Goal: Transaction & Acquisition: Obtain resource

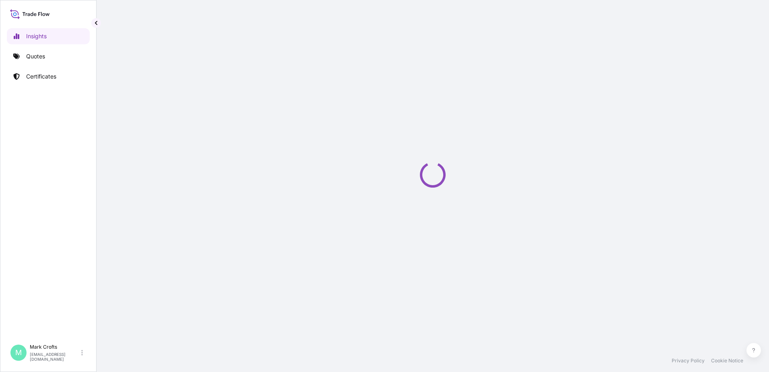
select select "2025"
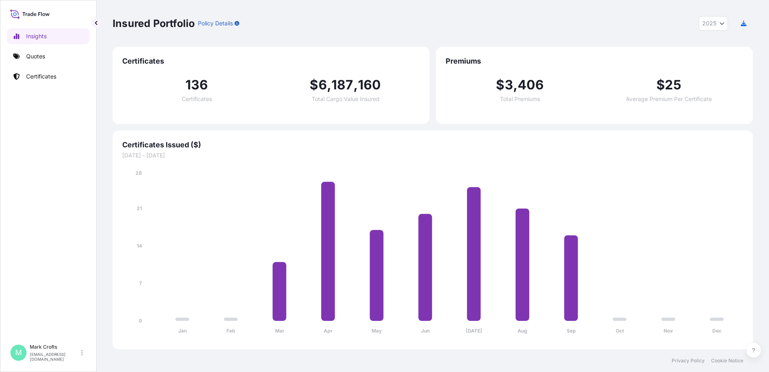
click at [744, 41] on div "Insured Portfolio Policy Details 2025 2025 2024 2023 2022" at bounding box center [433, 23] width 641 height 47
click at [34, 56] on p "Quotes" at bounding box center [35, 56] width 19 height 8
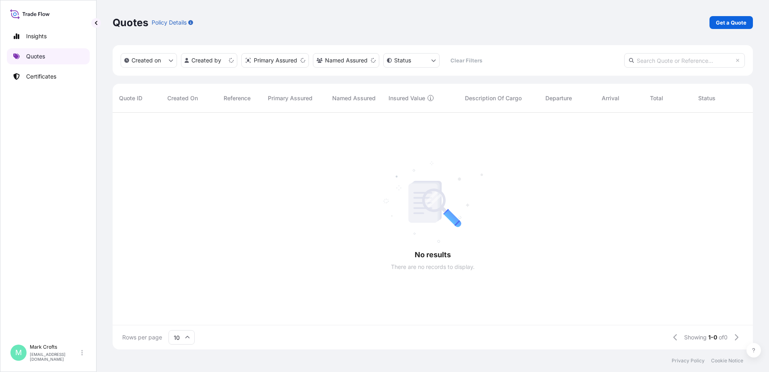
scroll to position [235, 635]
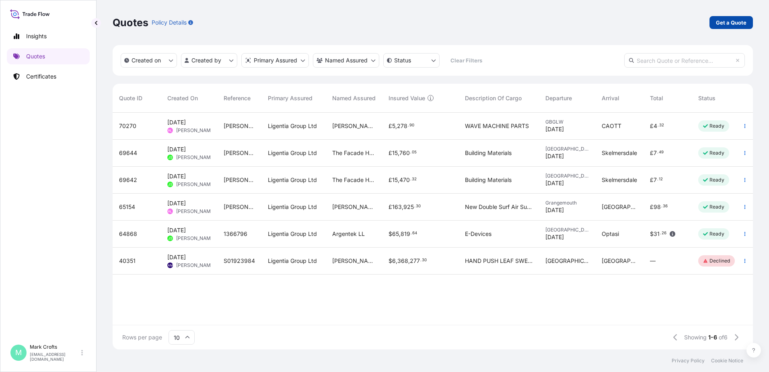
click at [740, 23] on p "Get a Quote" at bounding box center [731, 23] width 31 height 8
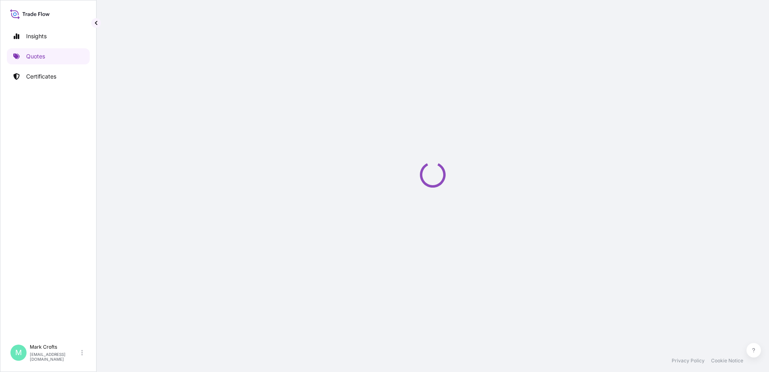
select select "Sea"
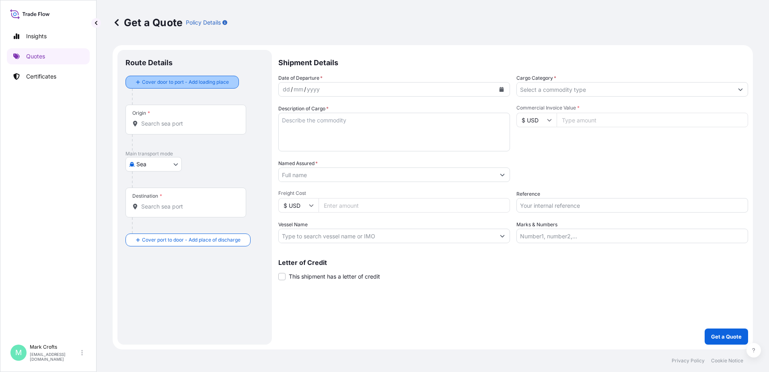
click at [0, 0] on div "Place of loading" at bounding box center [0, 0] width 0 height 0
click at [0, 0] on input "Place of loading" at bounding box center [0, 0] width 0 height 0
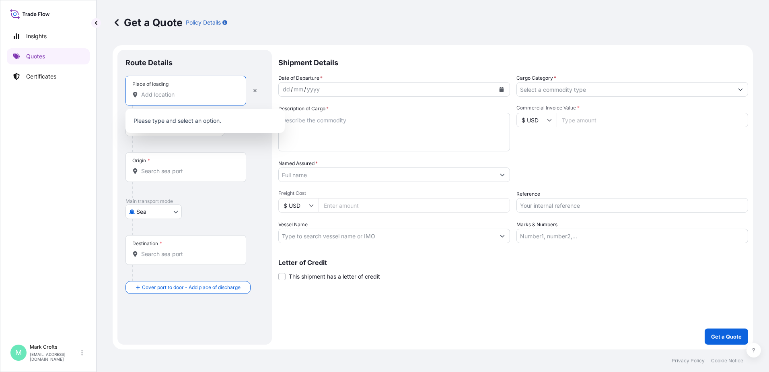
click at [201, 96] on input "Place of loading" at bounding box center [188, 95] width 95 height 8
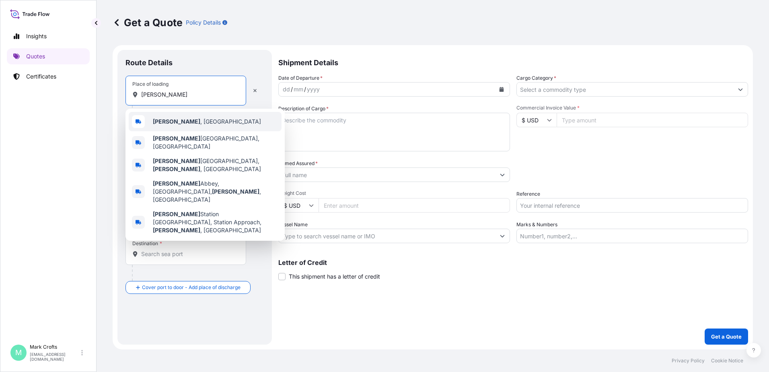
click at [183, 117] on div "[GEOGRAPHIC_DATA] , [GEOGRAPHIC_DATA]" at bounding box center [205, 121] width 153 height 19
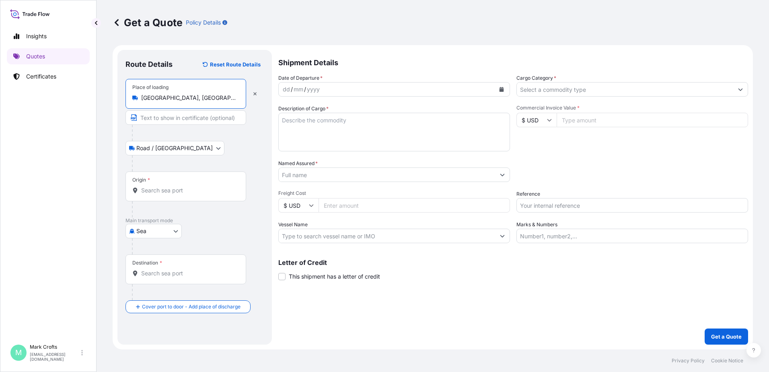
type input "[GEOGRAPHIC_DATA], [GEOGRAPHIC_DATA]"
click at [175, 229] on body "Insights Quotes Certificates M [PERSON_NAME] [EMAIL_ADDRESS][DOMAIN_NAME] Get a…" at bounding box center [384, 186] width 769 height 372
click at [151, 249] on div "Air" at bounding box center [154, 252] width 50 height 14
select select "Air"
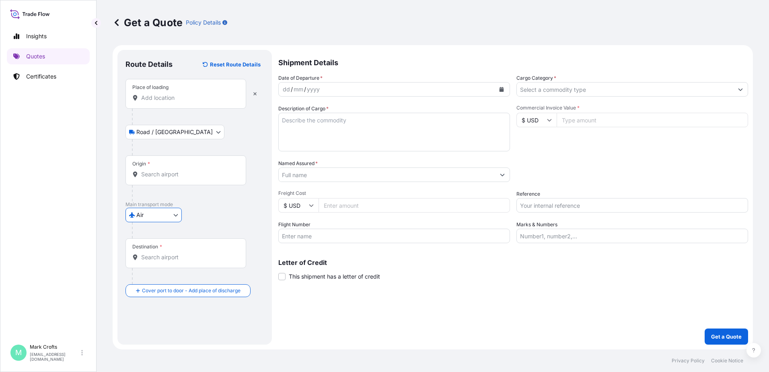
click at [178, 177] on input "Origin *" at bounding box center [188, 174] width 95 height 8
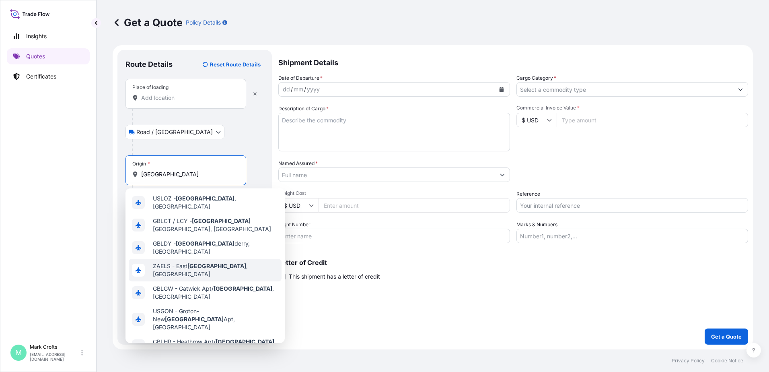
scroll to position [40, 0]
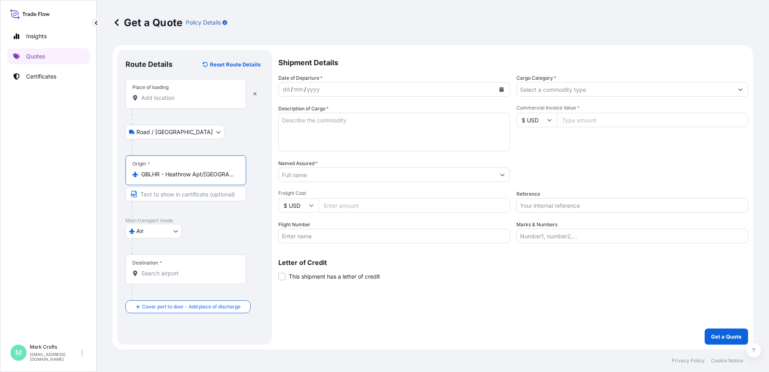
type input "GBLHR - Heathrow Apt/[GEOGRAPHIC_DATA], [GEOGRAPHIC_DATA]"
click at [172, 275] on input "Destination *" at bounding box center [188, 273] width 95 height 8
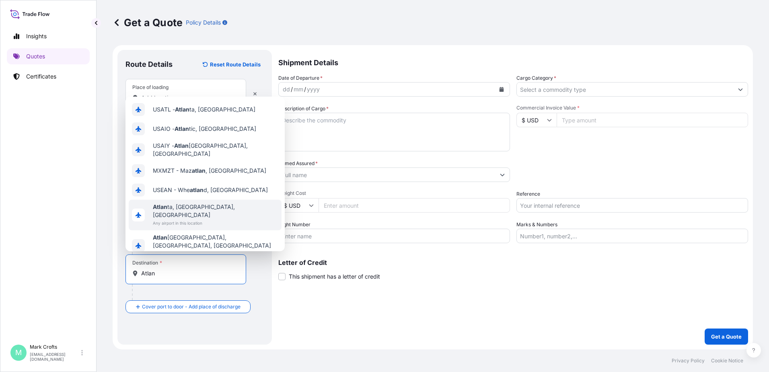
click at [175, 219] on span "Any airport in this location" at bounding box center [216, 223] width 126 height 8
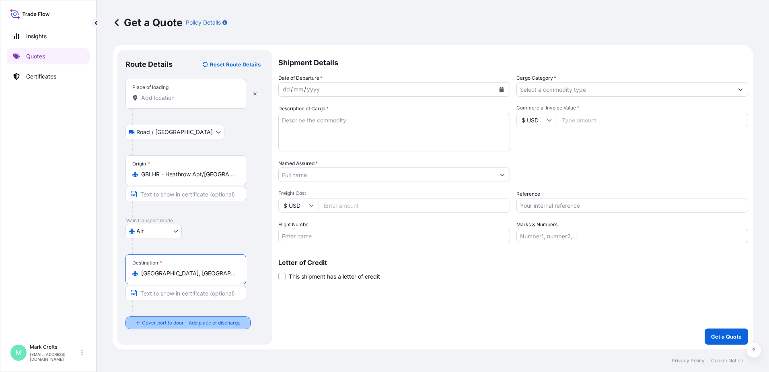
type input "[GEOGRAPHIC_DATA], [GEOGRAPHIC_DATA], [GEOGRAPHIC_DATA]"
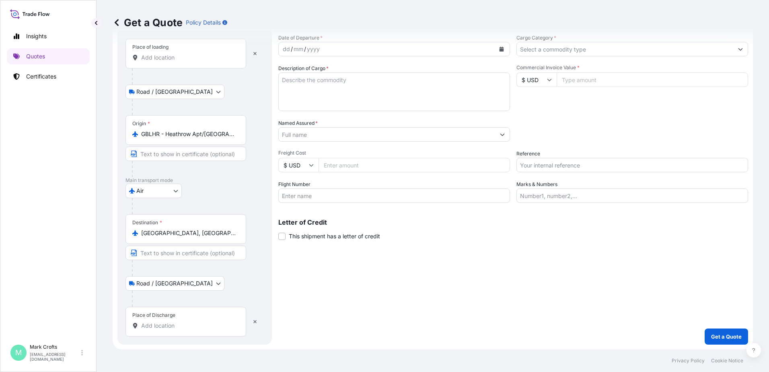
click at [180, 327] on input "Place of Discharge" at bounding box center [188, 325] width 95 height 8
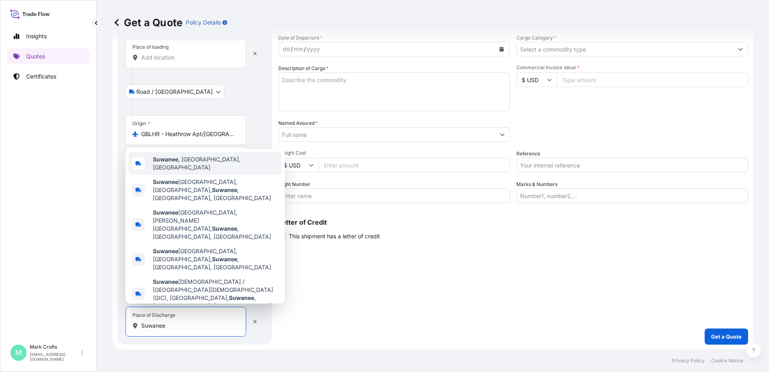
click at [181, 171] on span "Suwanee , [GEOGRAPHIC_DATA], [GEOGRAPHIC_DATA]" at bounding box center [216, 163] width 126 height 16
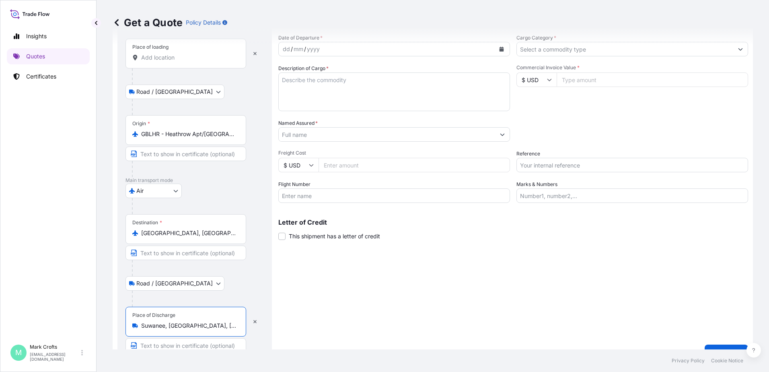
type input "Suwanee, [GEOGRAPHIC_DATA], [GEOGRAPHIC_DATA]"
click at [316, 48] on div "yyyy" at bounding box center [313, 49] width 14 height 10
click at [495, 49] on button "Calendar" at bounding box center [501, 49] width 13 height 13
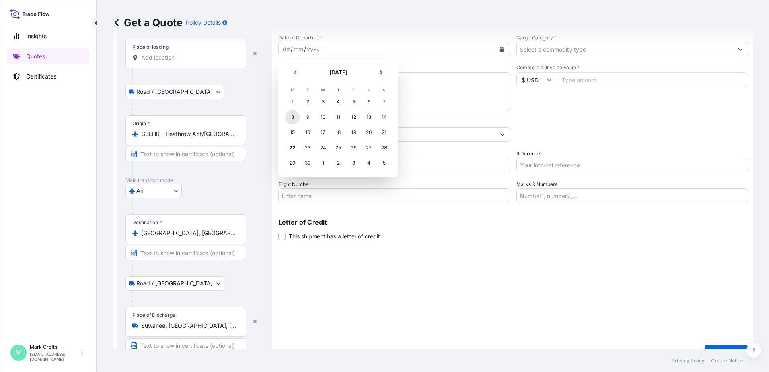
click at [293, 117] on div "8" at bounding box center [292, 117] width 14 height 14
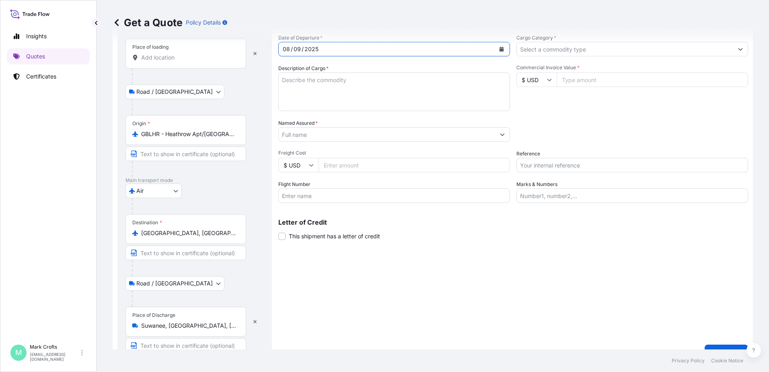
click at [311, 85] on textarea "Description of Cargo *" at bounding box center [394, 91] width 232 height 39
type textarea "Equestrian equipment"
click at [373, 137] on input "Named Assured *" at bounding box center [387, 134] width 216 height 14
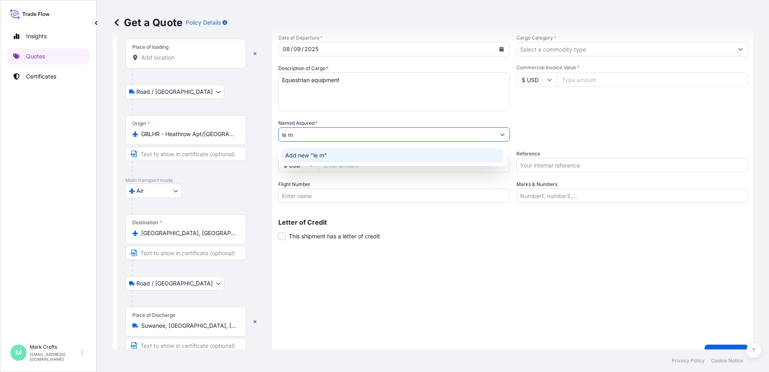
click at [334, 152] on div "Add new "le m"" at bounding box center [393, 155] width 222 height 14
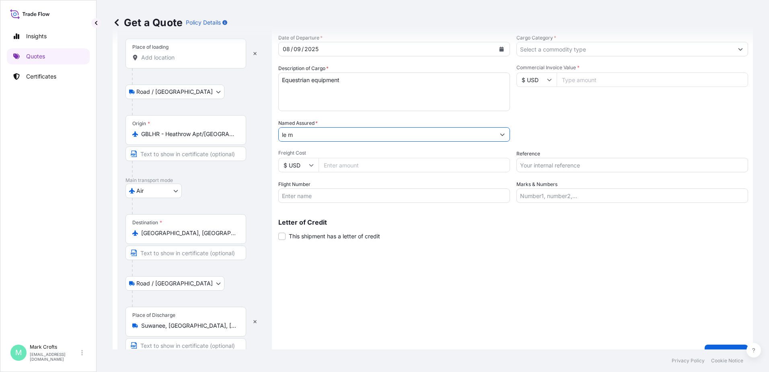
click at [314, 133] on input "le m" at bounding box center [387, 134] width 216 height 14
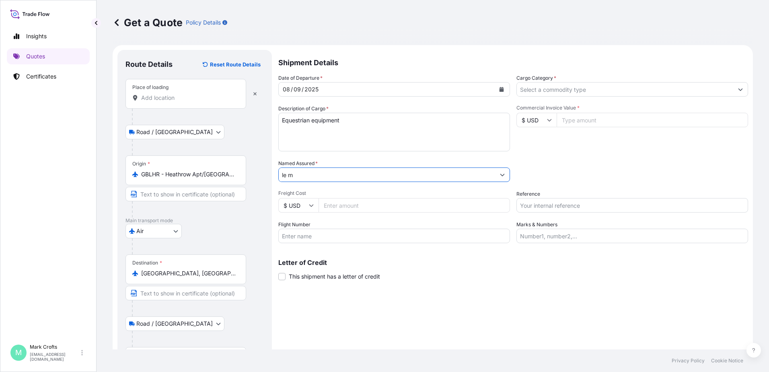
scroll to position [56, 0]
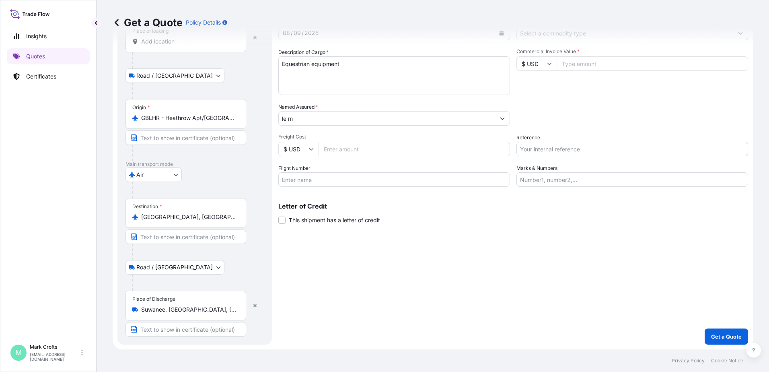
click at [313, 125] on div "le m" at bounding box center [394, 118] width 232 height 14
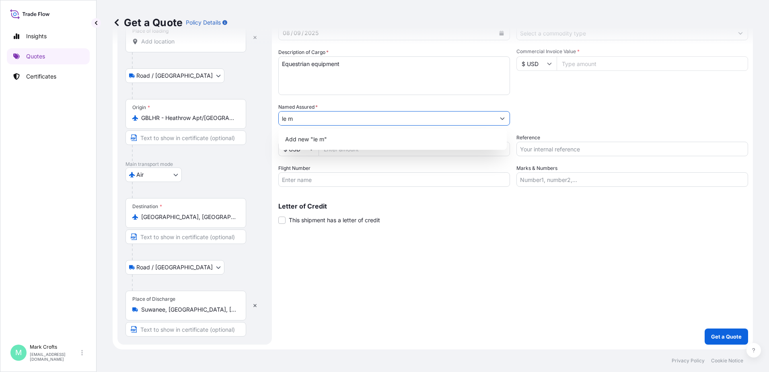
click at [311, 117] on input "le m" at bounding box center [387, 118] width 216 height 14
click at [303, 139] on span "Add new "le m"" at bounding box center [306, 139] width 42 height 8
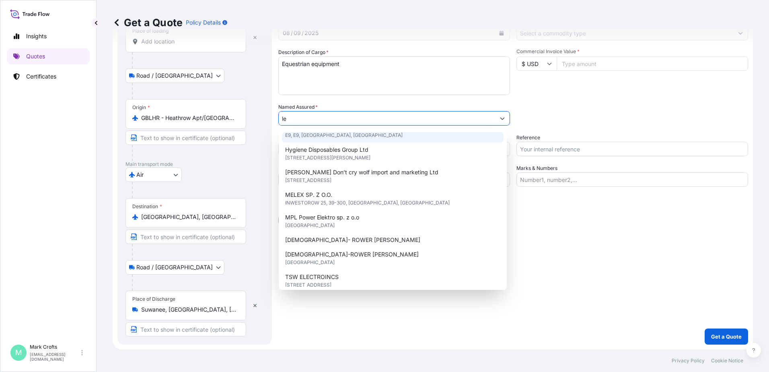
scroll to position [108, 0]
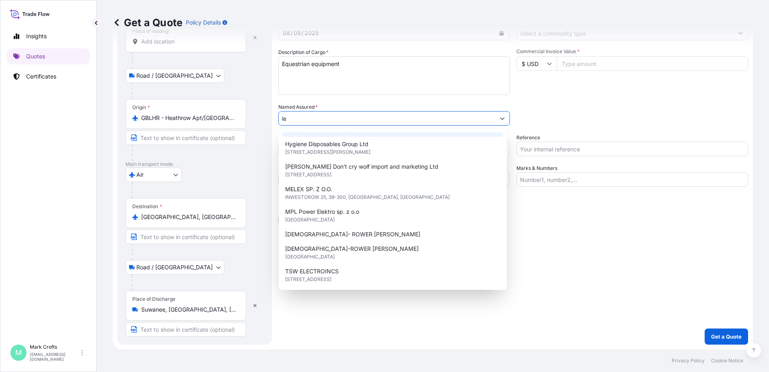
click at [343, 123] on input "le" at bounding box center [387, 118] width 216 height 14
click at [500, 118] on icon "Show suggestions" at bounding box center [502, 118] width 5 height 5
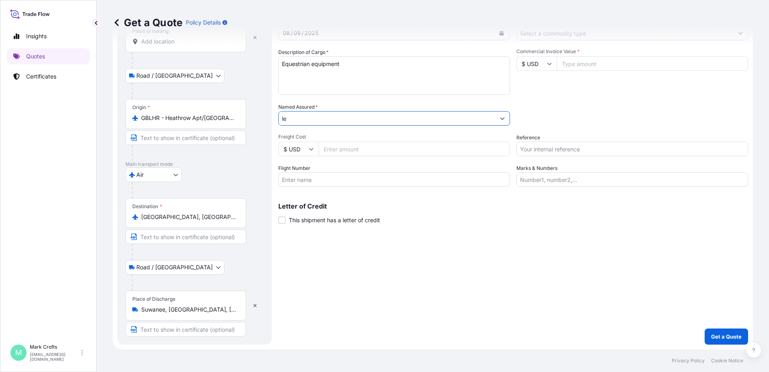
type input "l"
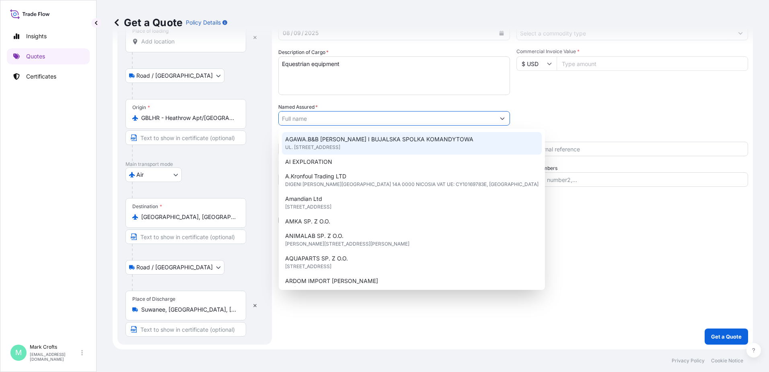
click at [517, 115] on div "Packing Category Type to search a container mode Please select a primary mode o…" at bounding box center [633, 114] width 232 height 23
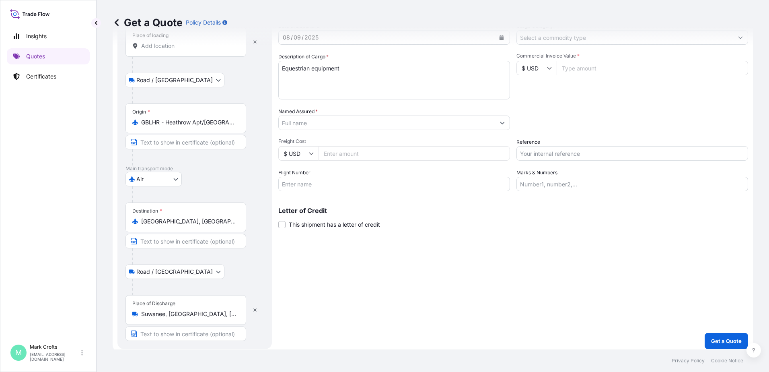
scroll to position [56, 0]
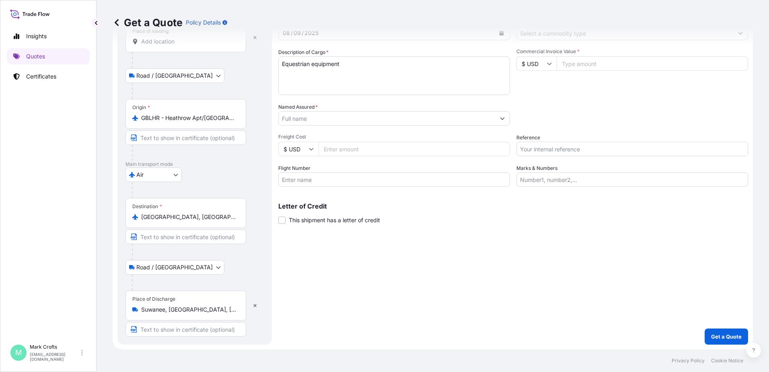
click at [342, 118] on input "Named Assured *" at bounding box center [387, 118] width 216 height 14
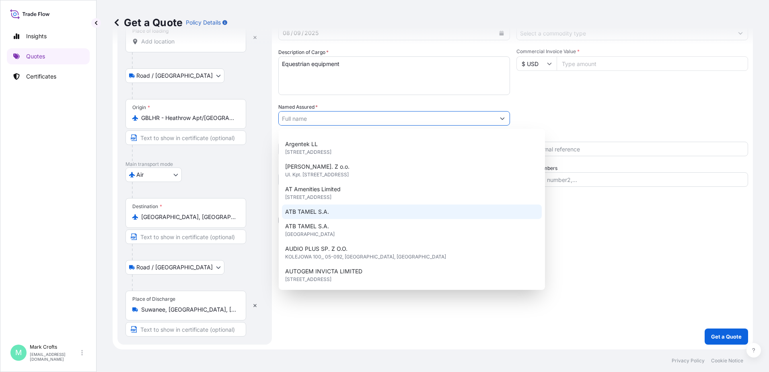
scroll to position [0, 0]
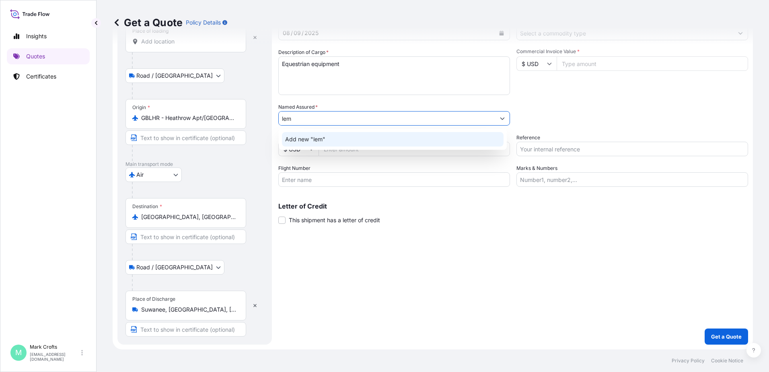
click at [298, 139] on span "Add new "lem"" at bounding box center [305, 139] width 40 height 8
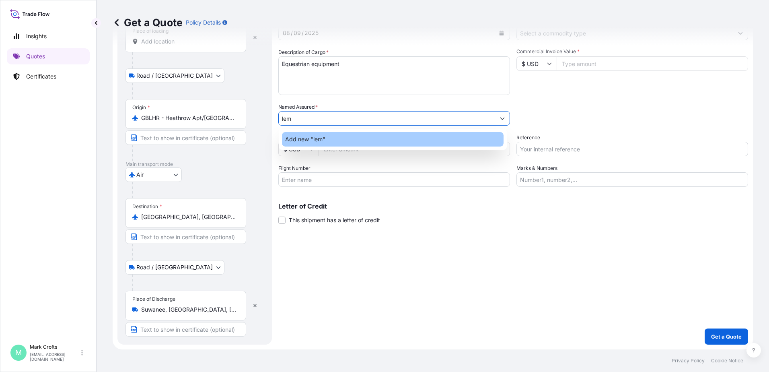
type input "lem"
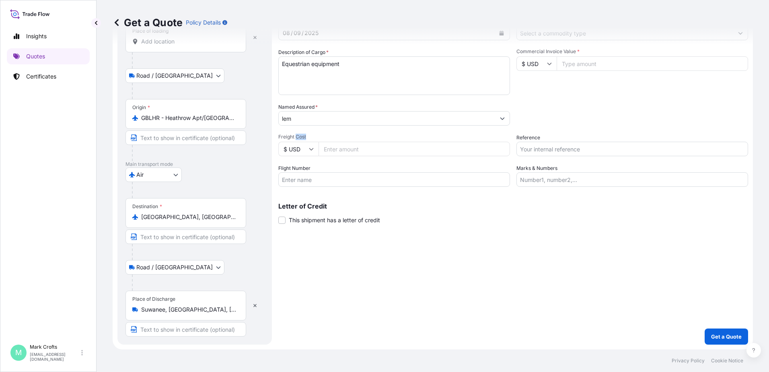
click at [298, 139] on span "Freight Cost" at bounding box center [394, 137] width 232 height 6
click at [319, 142] on input "Freight Cost" at bounding box center [415, 149] width 192 height 14
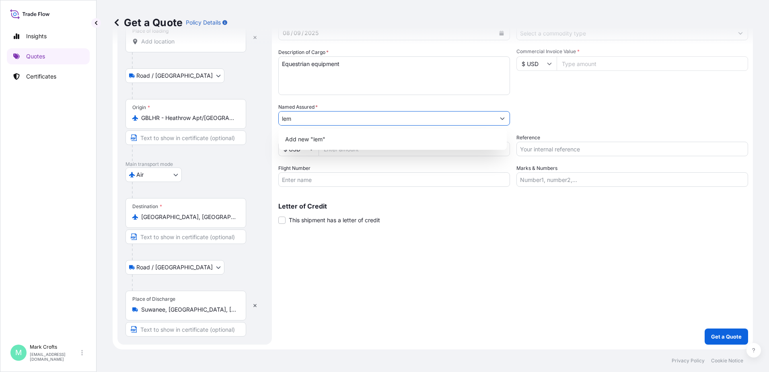
drag, startPoint x: 298, startPoint y: 139, endPoint x: 351, endPoint y: 119, distance: 56.9
click at [351, 119] on input "lem" at bounding box center [387, 118] width 216 height 14
click at [309, 134] on div "Add new "lem"" at bounding box center [393, 139] width 222 height 14
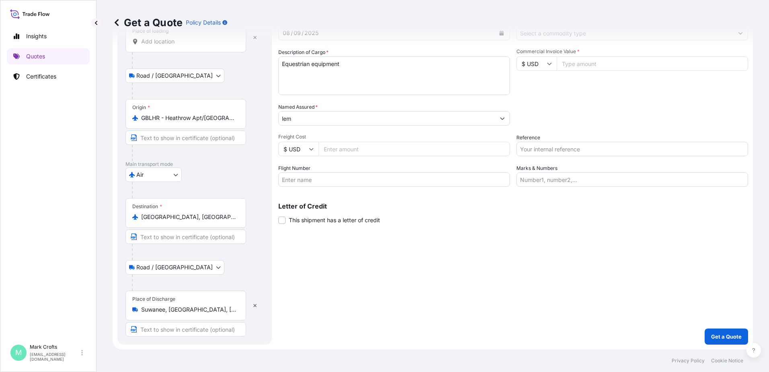
click at [311, 150] on icon at bounding box center [311, 149] width 4 height 2
click at [302, 185] on div "£ GBP" at bounding box center [299, 187] width 34 height 15
type input "£ GBP"
click at [346, 151] on input "Freight Cost" at bounding box center [415, 149] width 192 height 14
type input "1370.20"
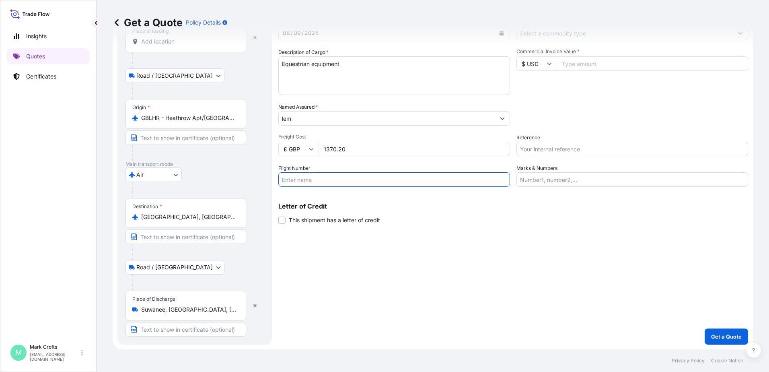
click at [325, 181] on input "Flight Number" at bounding box center [394, 179] width 232 height 14
type input "UA919"
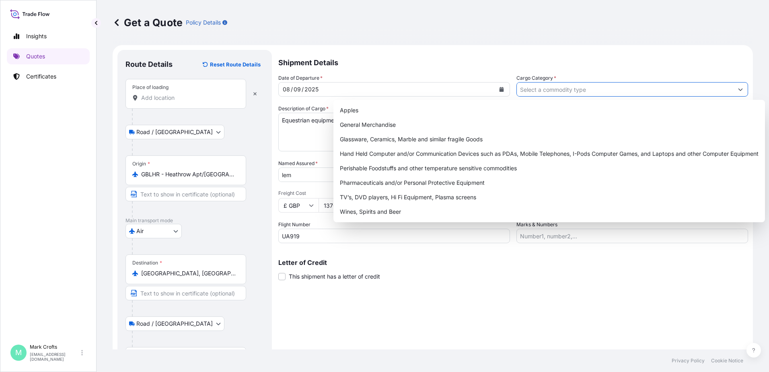
click at [543, 91] on input "Cargo Category *" at bounding box center [625, 89] width 216 height 14
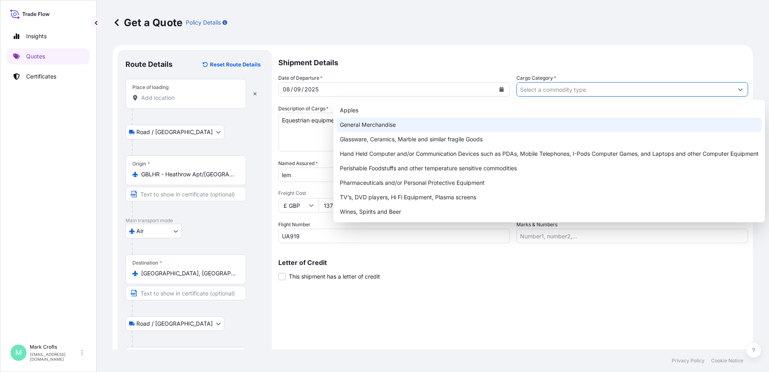
click at [429, 130] on div "General Merchandise" at bounding box center [549, 124] width 425 height 14
type input "General Merchandise"
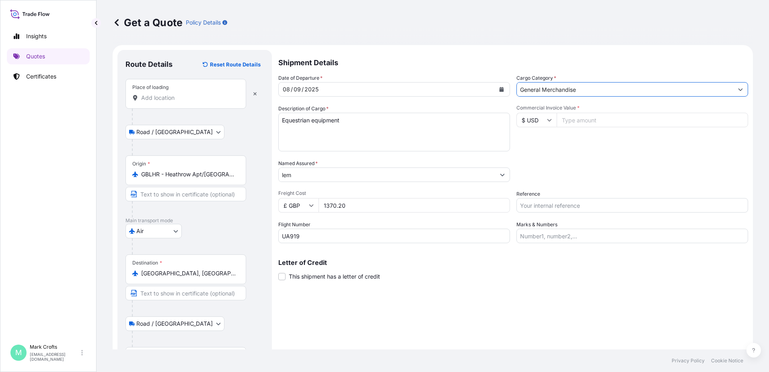
click at [547, 120] on icon at bounding box center [549, 119] width 5 height 5
click at [533, 158] on div "£ GBP" at bounding box center [534, 158] width 34 height 15
type input "£ GBP"
click at [594, 118] on input "Commercial Invoice Value *" at bounding box center [653, 120] width 192 height 14
type input "7555.02"
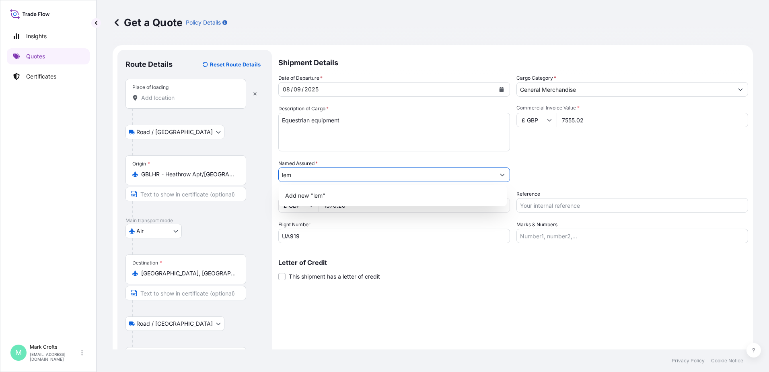
click at [602, 143] on div "Commercial Invoice Value * £ GBP 7555.02" at bounding box center [633, 128] width 232 height 47
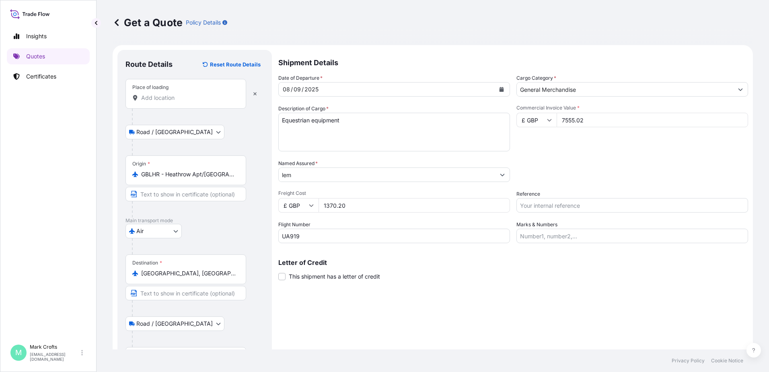
click at [556, 206] on input "Reference" at bounding box center [633, 205] width 232 height 14
click at [568, 205] on input "Reference" at bounding box center [633, 205] width 232 height 14
type input "S02044047"
click at [569, 237] on input "Marks & Numbers" at bounding box center [633, 236] width 232 height 14
type input "Kanopy Logistics [GEOGRAPHIC_DATA]"
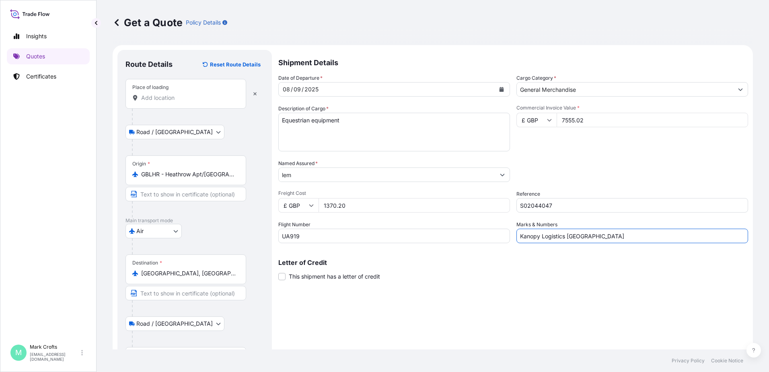
click at [573, 271] on div "Letter of Credit This shipment has a letter of credit Letter of credit * Letter…" at bounding box center [513, 269] width 470 height 21
click at [315, 178] on input "lem" at bounding box center [387, 174] width 216 height 14
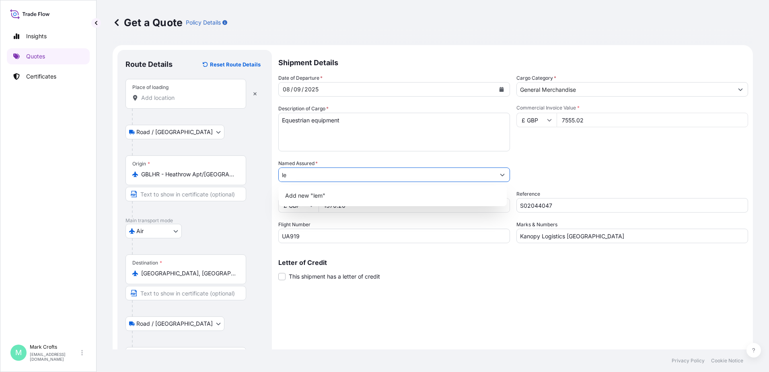
type input "l"
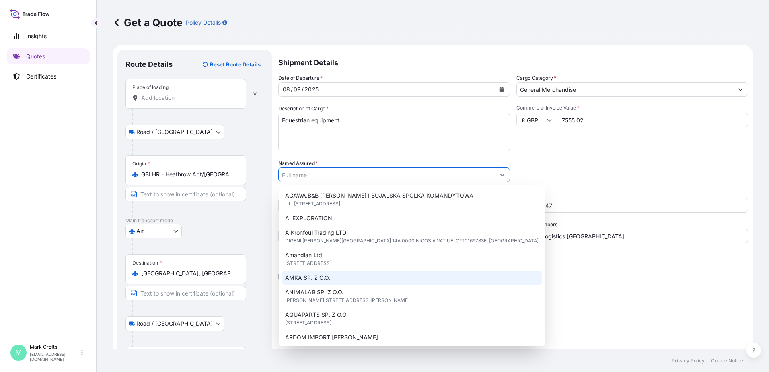
click at [569, 310] on div "Shipment Details Date of Departure * [DATE] Cargo Category * General Merchandis…" at bounding box center [513, 225] width 470 height 351
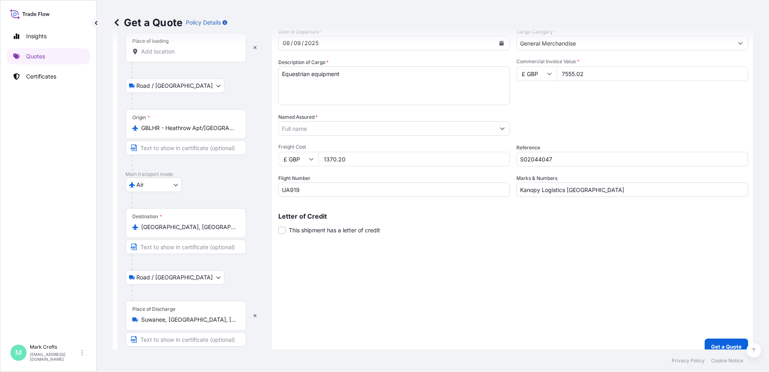
scroll to position [56, 0]
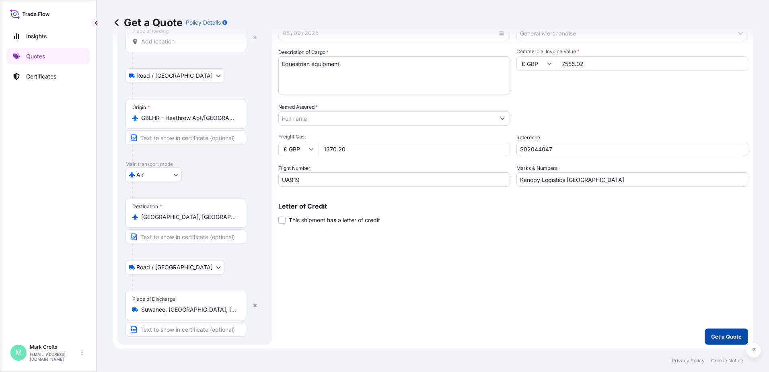
click at [729, 336] on p "Get a Quote" at bounding box center [726, 336] width 31 height 8
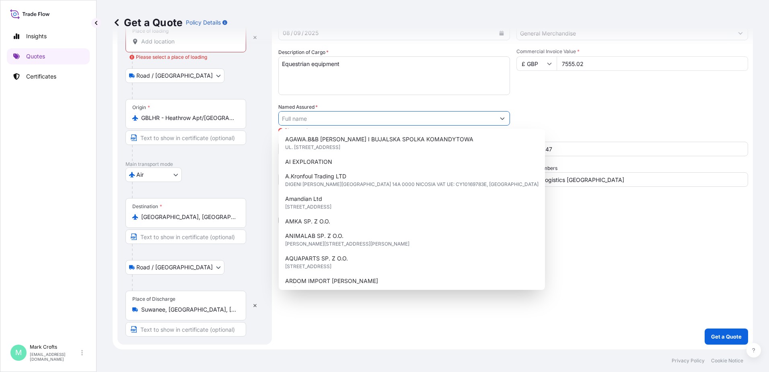
click at [356, 116] on input "Named Assured *" at bounding box center [387, 118] width 216 height 14
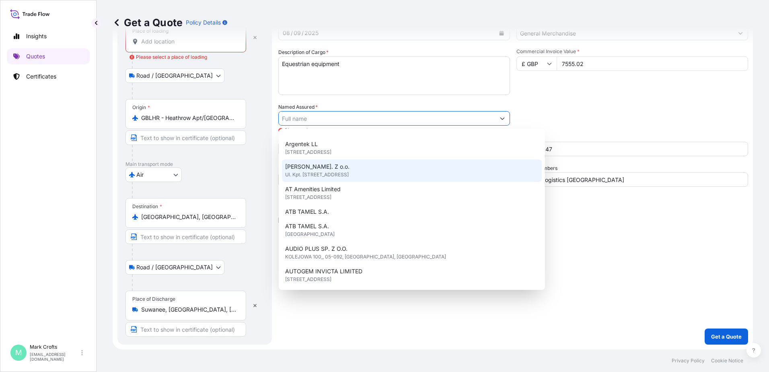
scroll to position [0, 0]
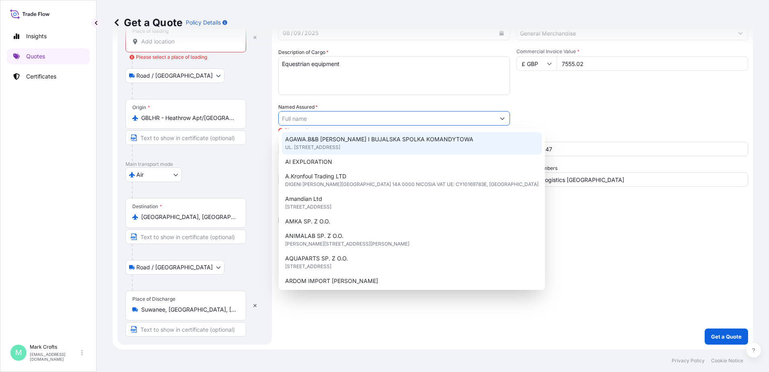
click at [331, 119] on input "Named Assured *" at bounding box center [387, 118] width 216 height 14
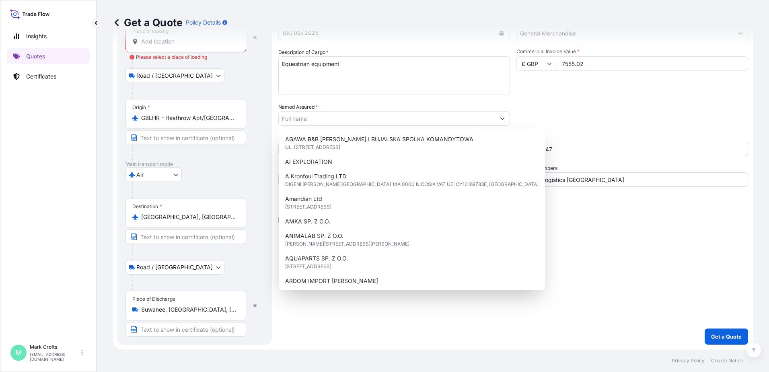
click at [536, 227] on div "Shipment Details Date of Departure * [DATE] Cargo Category * General Merchandis…" at bounding box center [513, 169] width 470 height 351
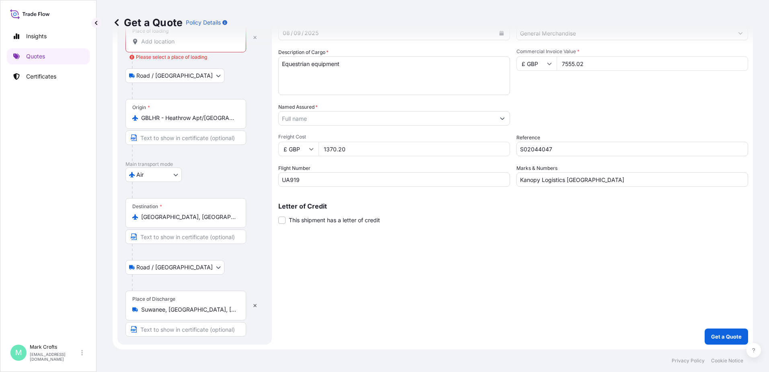
click at [307, 117] on input "Named Assured *" at bounding box center [387, 118] width 216 height 14
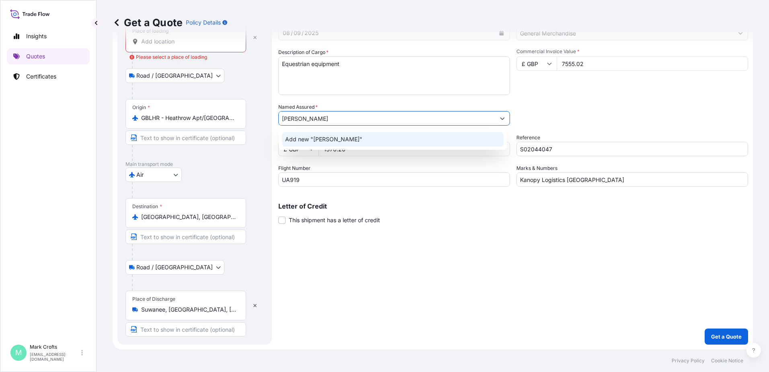
click at [315, 136] on span "Add new "[PERSON_NAME]"" at bounding box center [323, 139] width 77 height 8
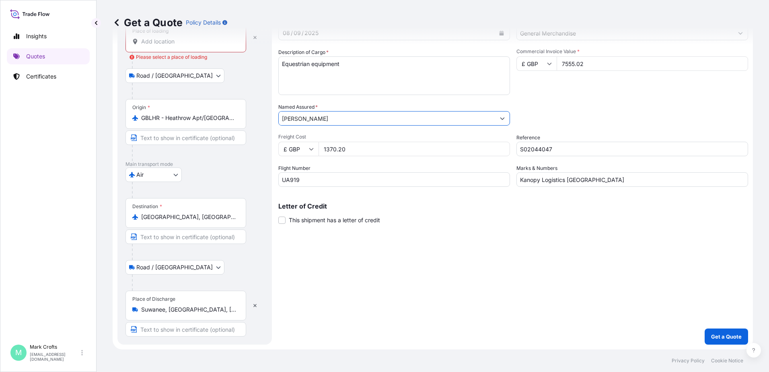
click at [354, 117] on input "[PERSON_NAME]" at bounding box center [387, 118] width 216 height 14
click at [501, 120] on icon "Show suggestions" at bounding box center [503, 118] width 4 height 2
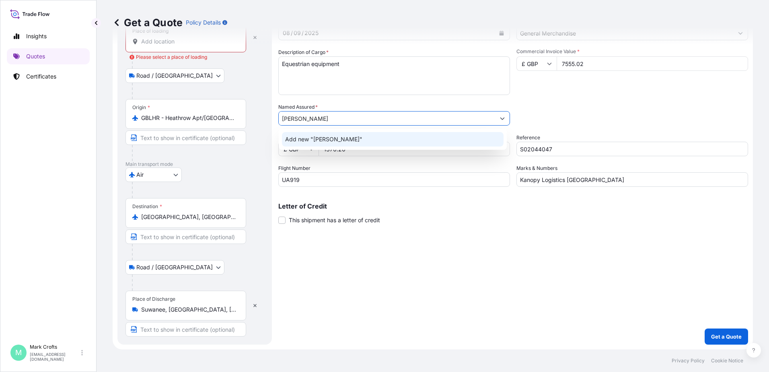
click at [335, 138] on span "Add new "[PERSON_NAME]"" at bounding box center [323, 139] width 77 height 8
click at [290, 119] on input "[PERSON_NAME]" at bounding box center [387, 118] width 216 height 14
click at [336, 140] on span "Add new "Le Mieux"" at bounding box center [312, 139] width 55 height 8
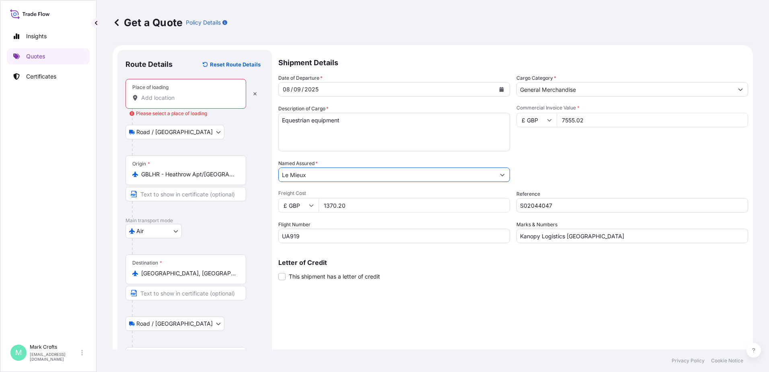
type input "Le Mieux"
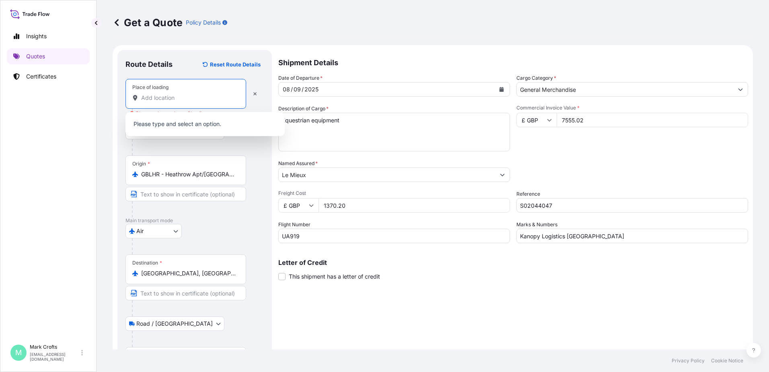
click at [196, 97] on input "Place of loading Please select a place of loading" at bounding box center [188, 98] width 95 height 8
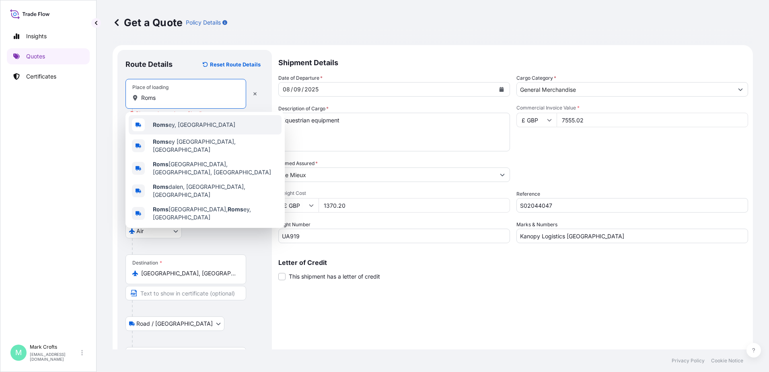
click at [193, 120] on div "Roms ey, [GEOGRAPHIC_DATA]" at bounding box center [205, 124] width 153 height 19
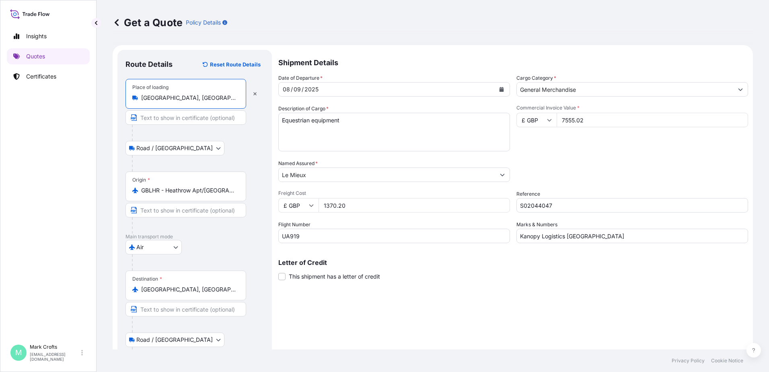
type input "[GEOGRAPHIC_DATA], [GEOGRAPHIC_DATA]"
click at [324, 175] on input "Le Mieux" at bounding box center [387, 174] width 216 height 14
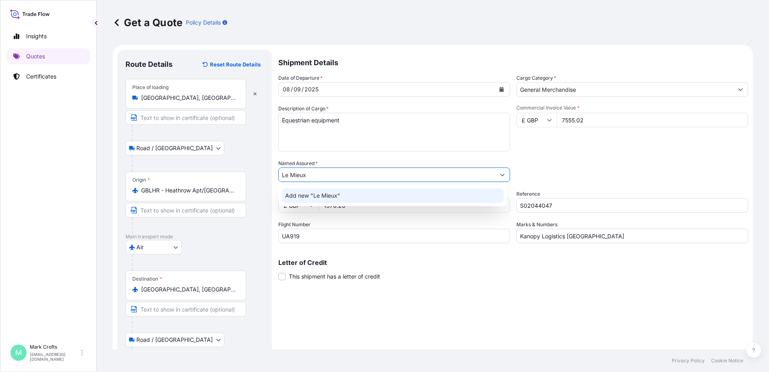
click at [292, 194] on span "Add new "Le Mieux"" at bounding box center [312, 196] width 55 height 8
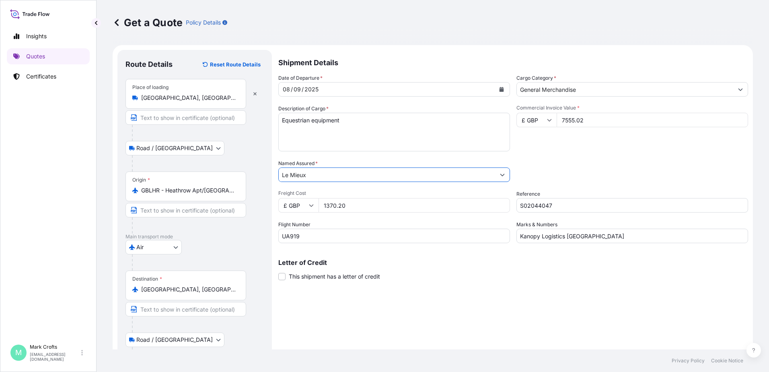
click at [312, 175] on input "Le Mieux" at bounding box center [387, 174] width 216 height 14
drag, startPoint x: 305, startPoint y: 173, endPoint x: 307, endPoint y: 177, distance: 4.5
click at [306, 175] on input "Le Mieux" at bounding box center [387, 174] width 216 height 14
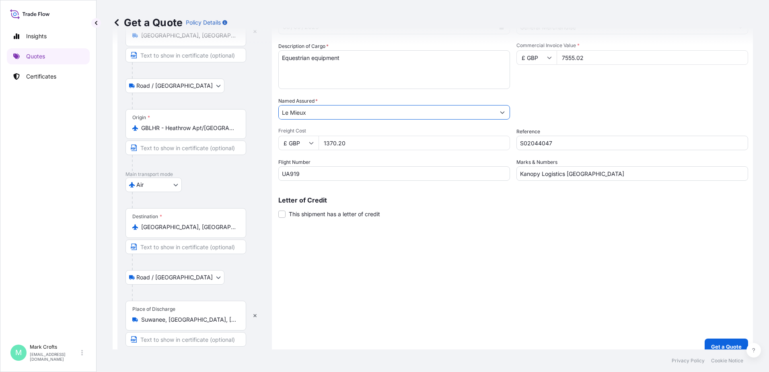
scroll to position [72, 0]
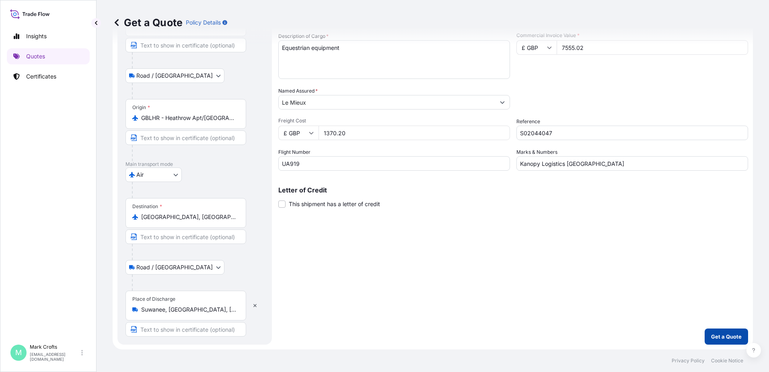
click at [722, 334] on p "Get a Quote" at bounding box center [726, 336] width 31 height 8
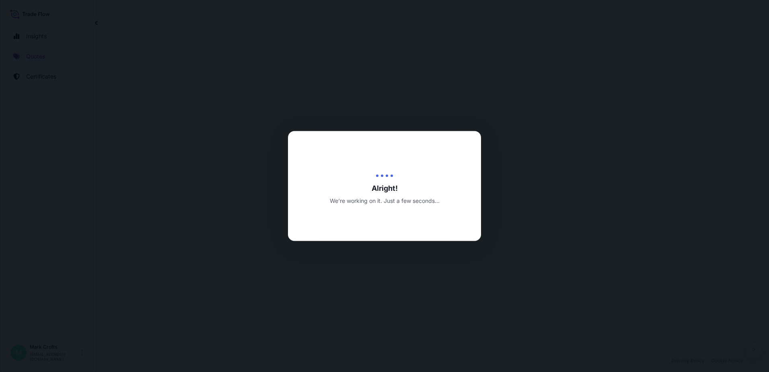
select select "Road / [GEOGRAPHIC_DATA]"
select select "Air"
select select "Road / [GEOGRAPHIC_DATA]"
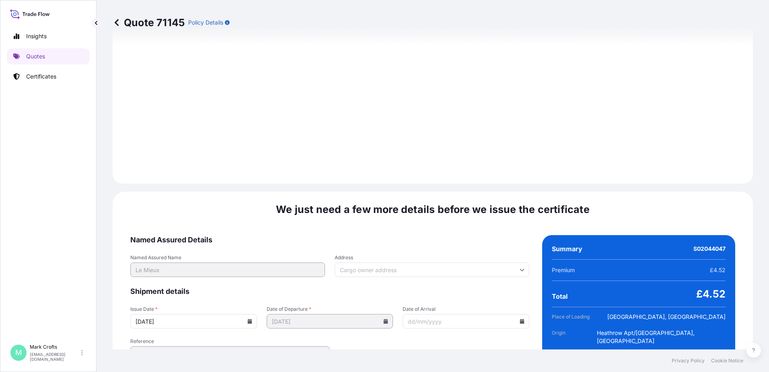
scroll to position [1108, 0]
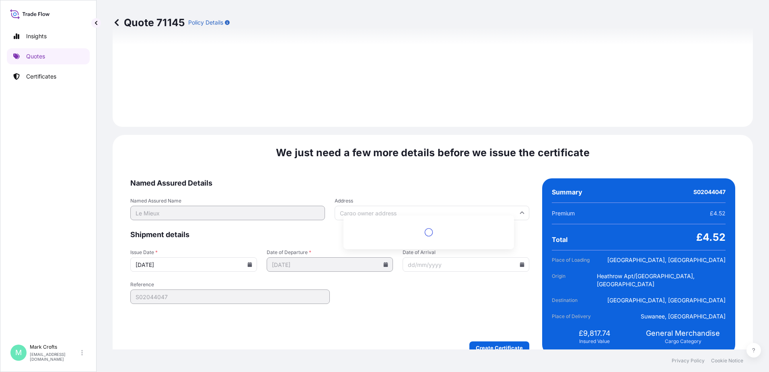
click at [404, 206] on input "Address" at bounding box center [432, 213] width 195 height 14
click at [405, 206] on input "Address" at bounding box center [432, 213] width 195 height 14
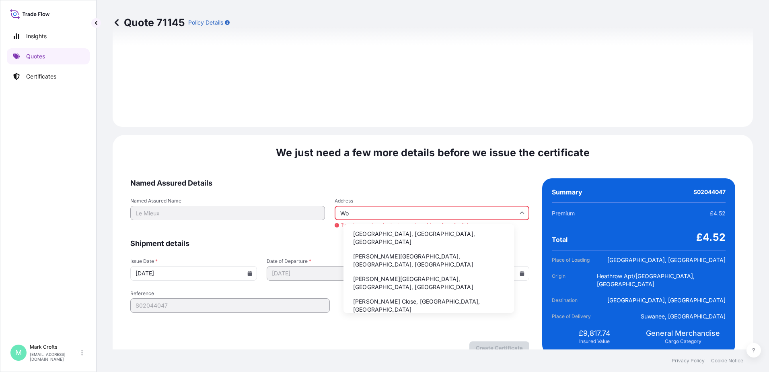
type input "W"
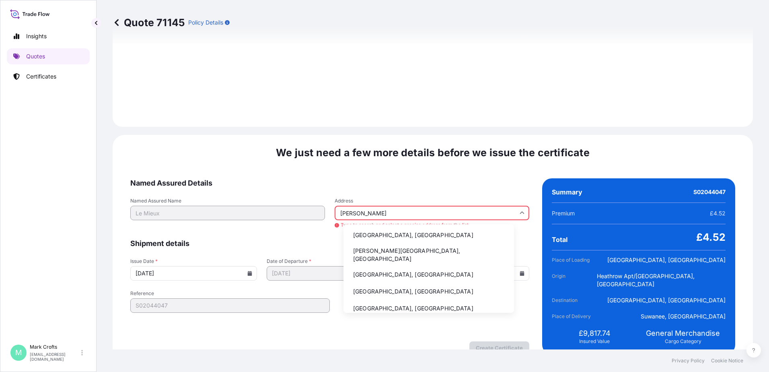
click at [373, 234] on li "[GEOGRAPHIC_DATA], [GEOGRAPHIC_DATA]" at bounding box center [429, 234] width 164 height 15
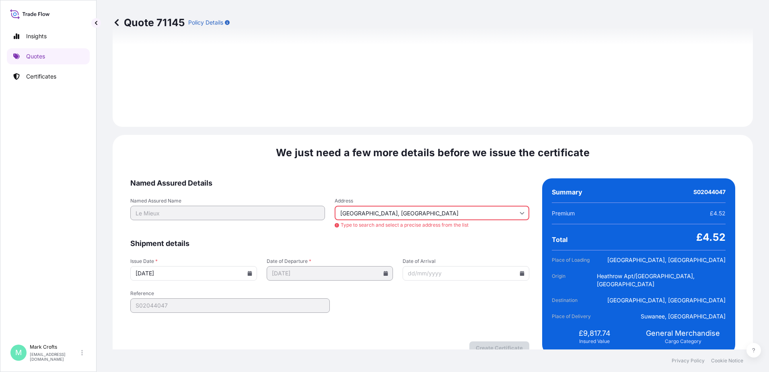
type input "Romsey SO51, [GEOGRAPHIC_DATA]"
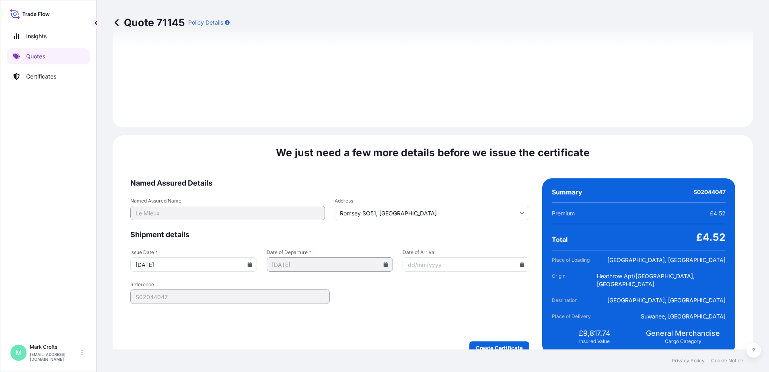
click at [428, 257] on input "Date of Arrival" at bounding box center [466, 264] width 127 height 14
click at [474, 260] on input "Date of Arrival" at bounding box center [466, 264] width 127 height 14
click at [510, 258] on input "Date of Arrival" at bounding box center [466, 264] width 127 height 14
click at [520, 262] on icon at bounding box center [522, 264] width 4 height 5
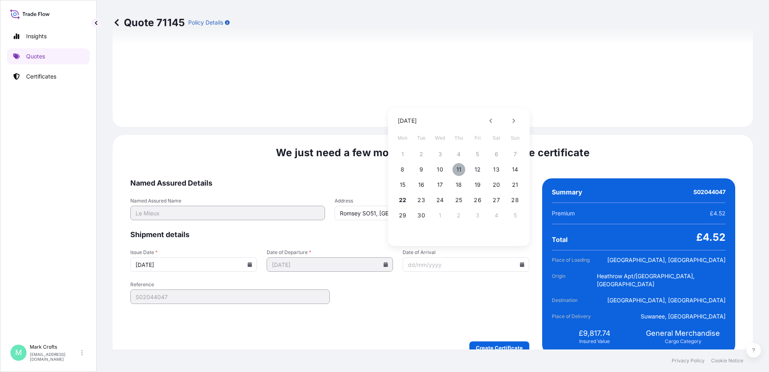
click at [460, 169] on button "11" at bounding box center [459, 169] width 13 height 13
type input "[DATE]"
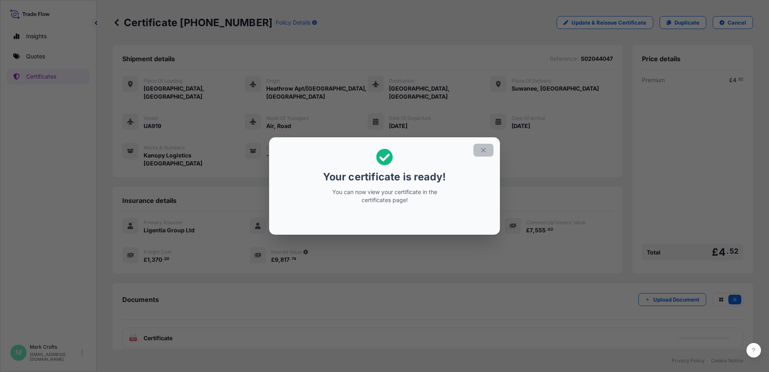
click at [483, 151] on icon "button" at bounding box center [483, 149] width 7 height 7
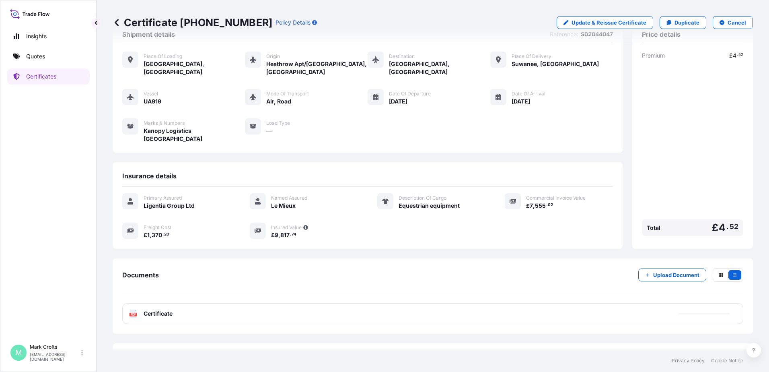
scroll to position [36, 0]
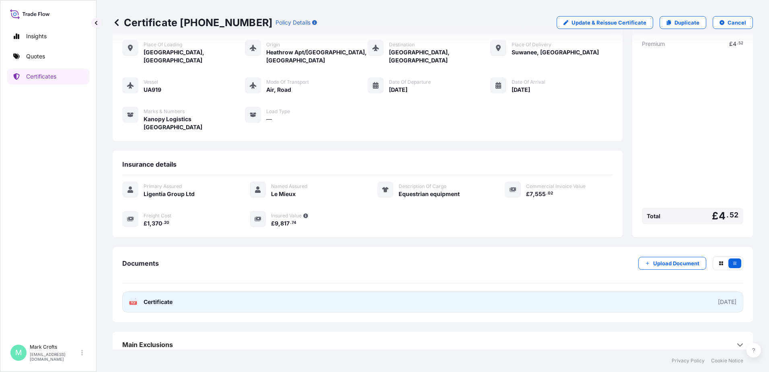
click at [155, 298] on span "Certificate" at bounding box center [158, 302] width 29 height 8
